Goal: Information Seeking & Learning: Learn about a topic

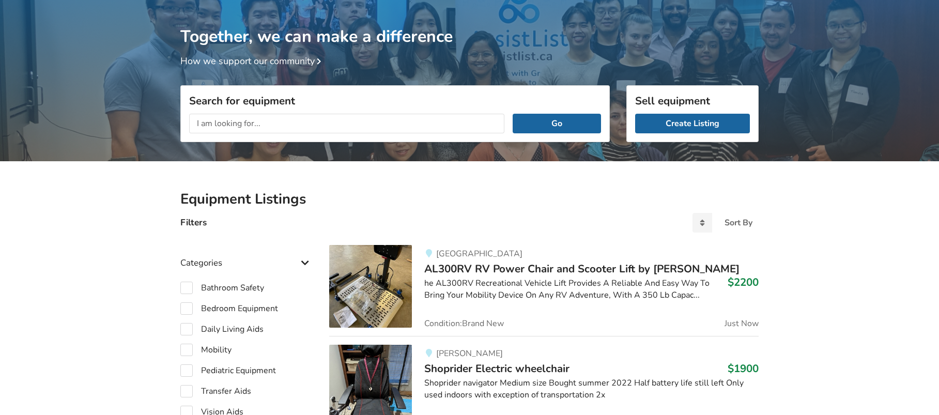
click at [289, 121] on input "text" at bounding box center [346, 124] width 315 height 20
type input "tilt wheelchair"
click at [512, 114] on button "Go" at bounding box center [556, 124] width 88 height 20
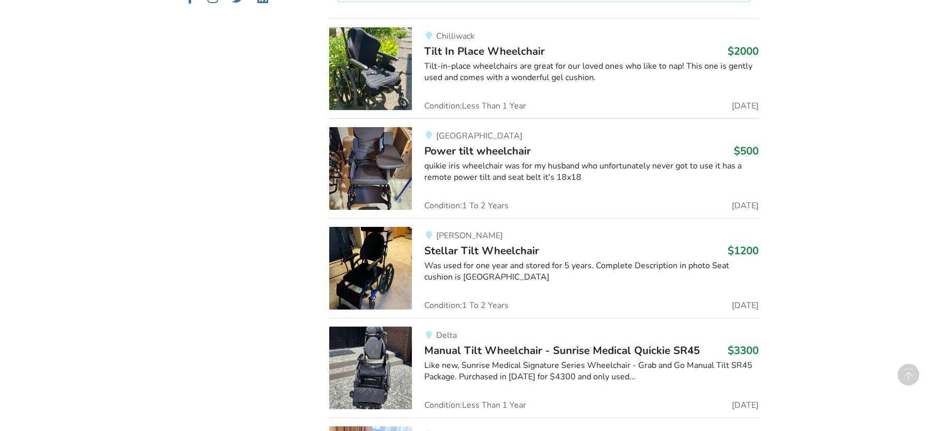
scroll to position [684, 0]
click at [911, 228] on div "Equipment Listings Filters Clear All Sort By Most recent Price ascending Price …" at bounding box center [469, 134] width 939 height 1206
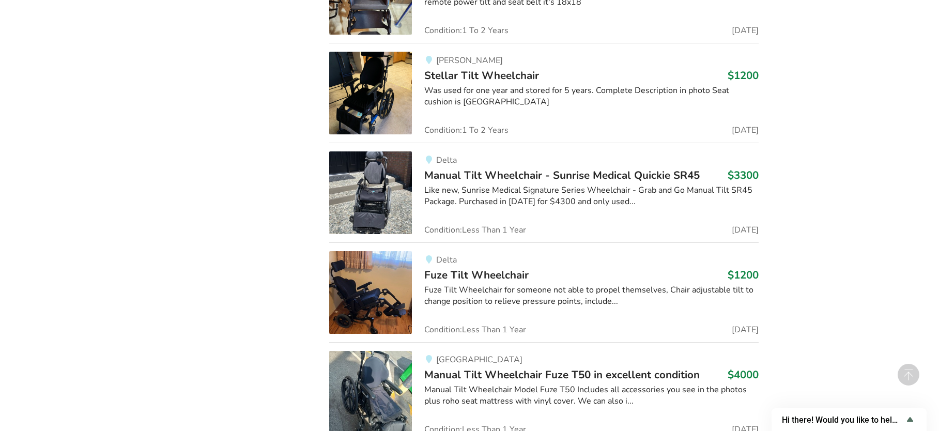
scroll to position [872, 0]
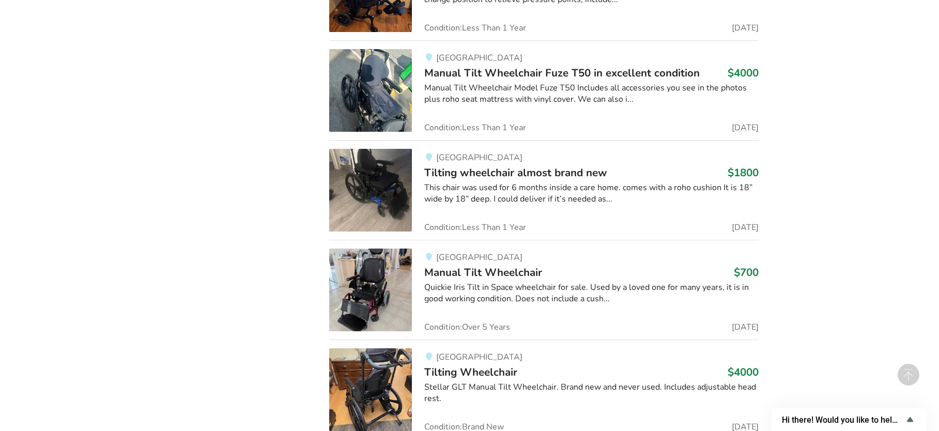
scroll to position [1171, 0]
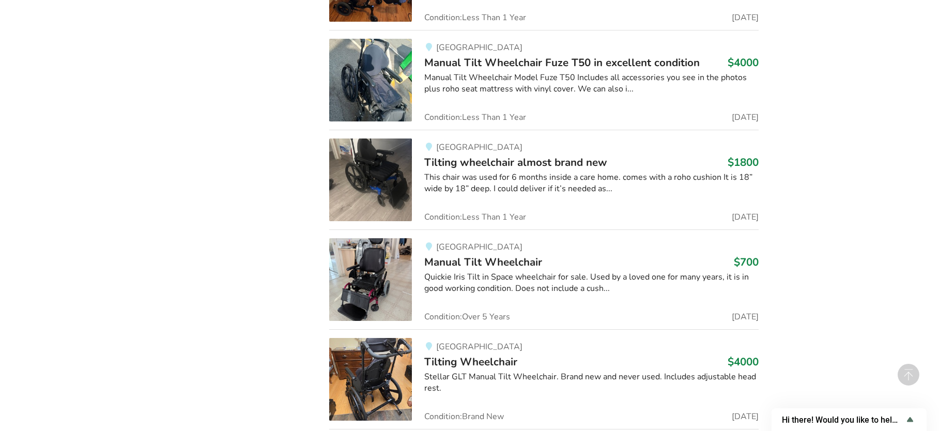
click at [846, 267] on div "Equipment Listings Filters Clear All Sort By Most recent Price ascending Price …" at bounding box center [469, 148] width 939 height 2208
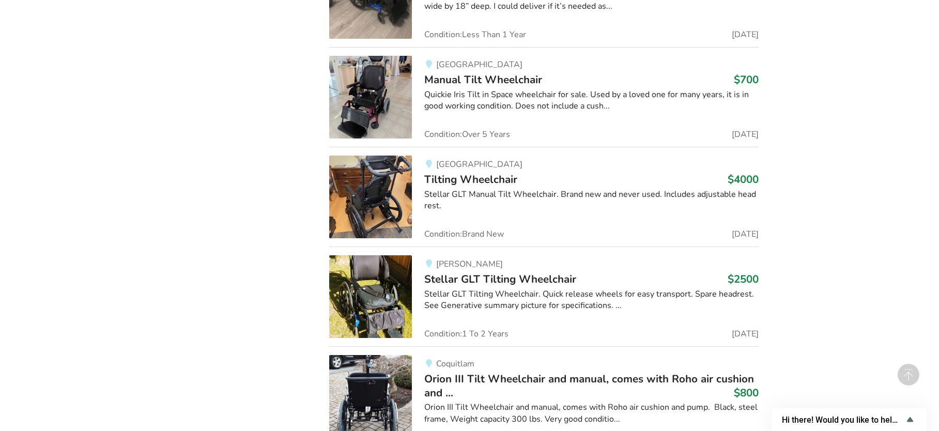
scroll to position [1355, 0]
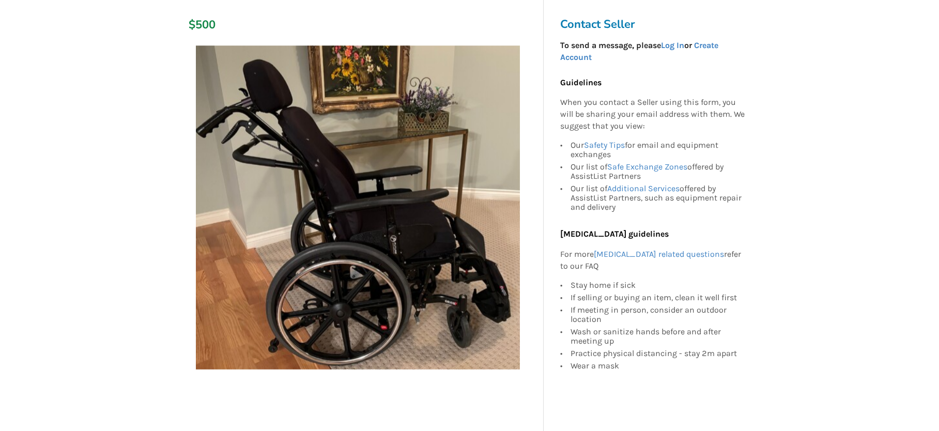
scroll to position [140, 0]
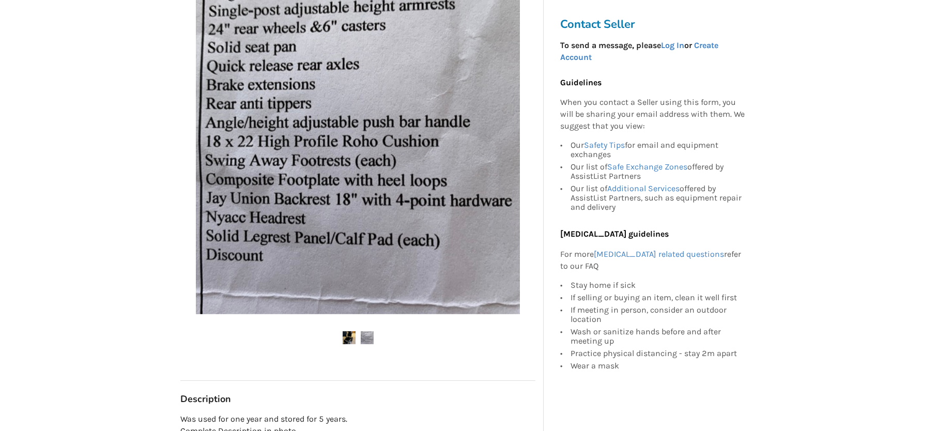
scroll to position [199, 0]
click at [348, 338] on img at bounding box center [348, 337] width 13 height 13
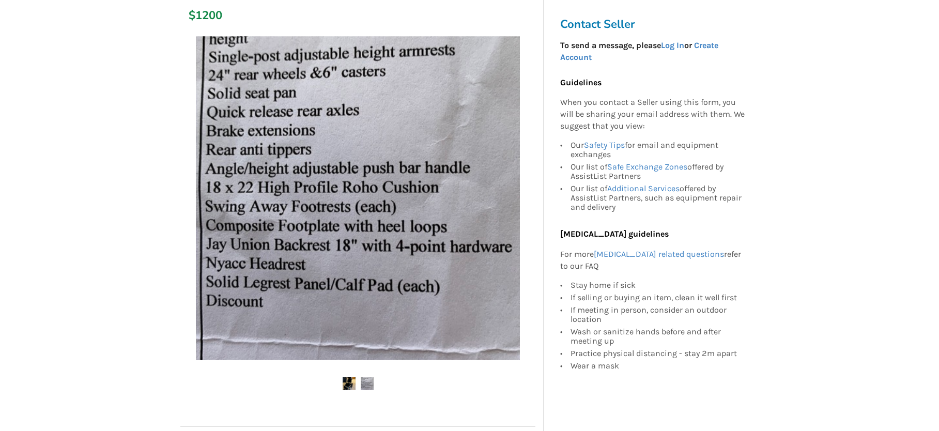
scroll to position [178, 0]
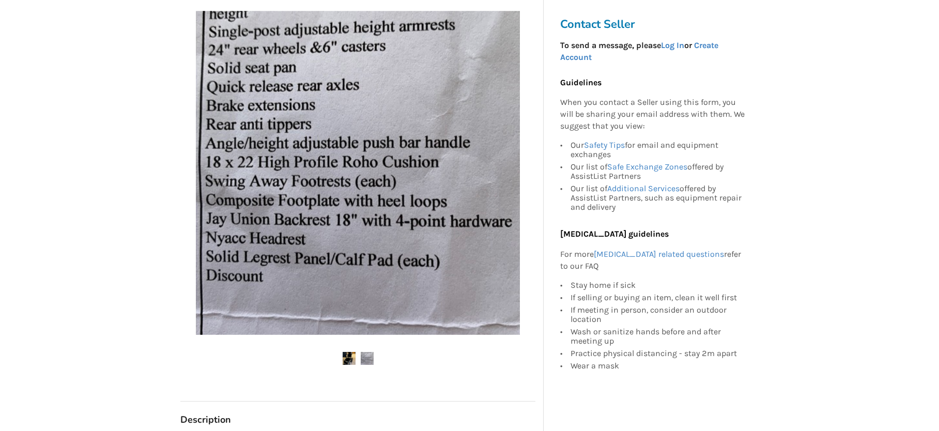
click at [346, 354] on img at bounding box center [348, 358] width 13 height 13
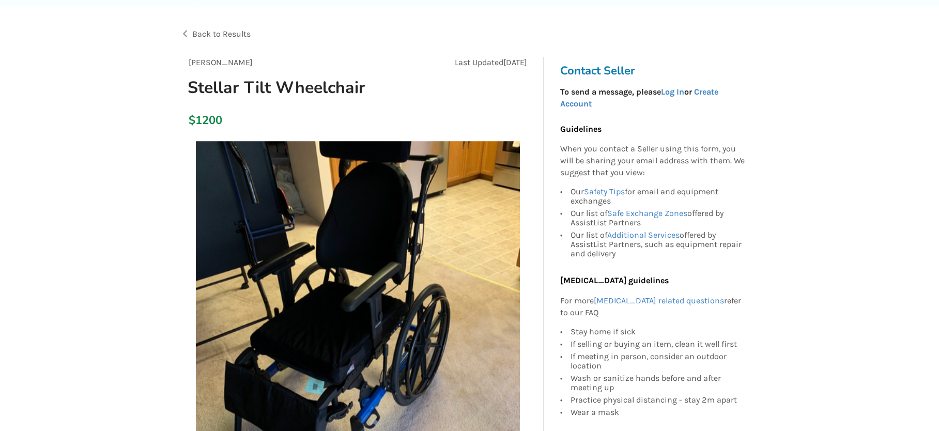
scroll to position [0, 0]
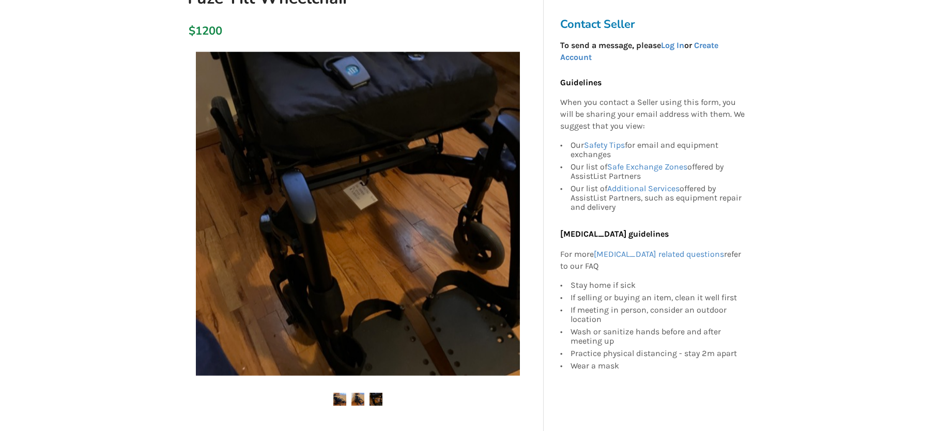
scroll to position [117, 0]
